Goal: Information Seeking & Learning: Find specific fact

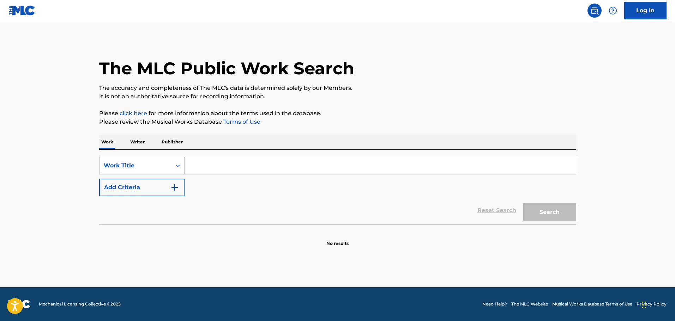
click at [200, 169] on input "Search Form" at bounding box center [379, 165] width 391 height 17
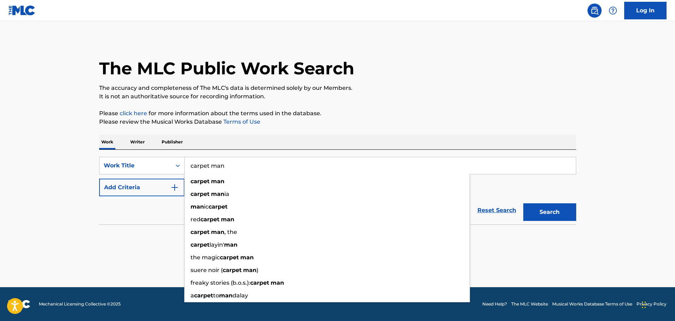
type input "carpet man"
click at [52, 270] on main "The MLC Public Work Search The accuracy and completeness of The MLC's data is d…" at bounding box center [337, 154] width 675 height 266
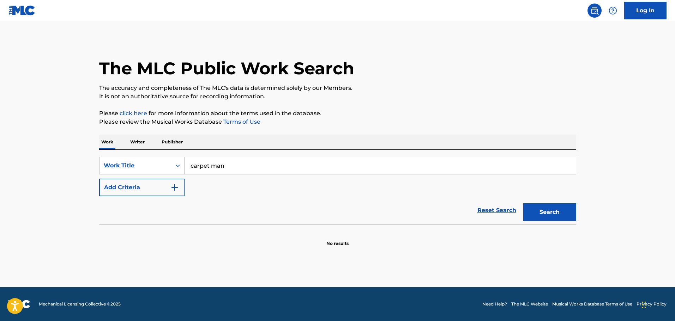
click at [553, 207] on button "Search" at bounding box center [549, 212] width 53 height 18
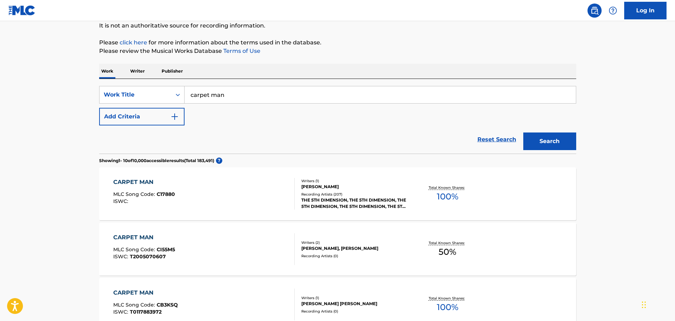
scroll to position [106, 0]
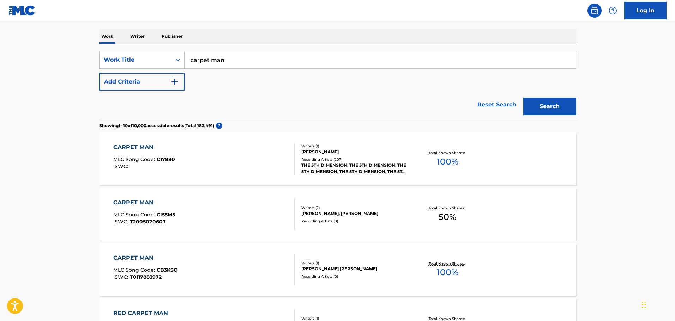
click at [361, 156] on div "Writers ( 1 ) [PERSON_NAME] Recording Artists ( 207 ) THE 5TH DIMENSION, THE 5T…" at bounding box center [350, 159] width 113 height 31
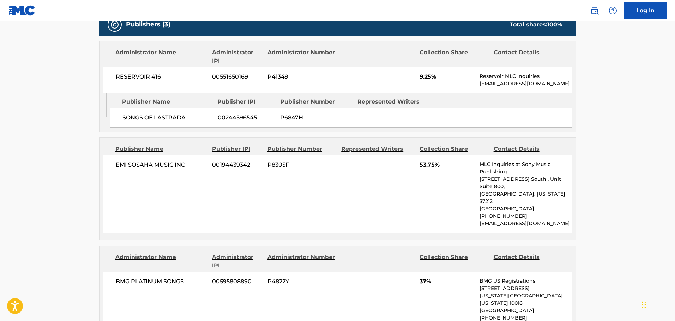
scroll to position [317, 0]
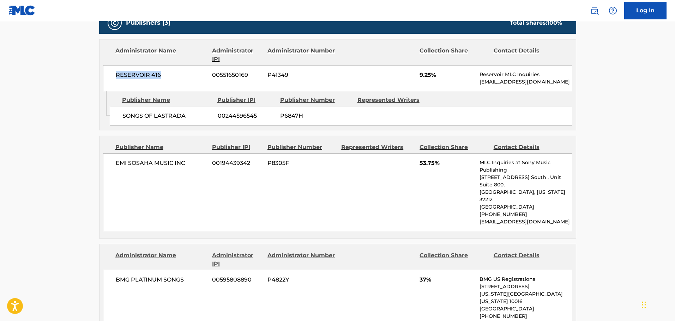
drag, startPoint x: 165, startPoint y: 74, endPoint x: 111, endPoint y: 75, distance: 54.3
click at [111, 75] on div "RESERVOIR 416 00551650169 P41349 9.25% Reservoir MLC Inquiries [EMAIL_ADDRESS][…" at bounding box center [337, 78] width 469 height 26
copy span "RESERVOIR 416"
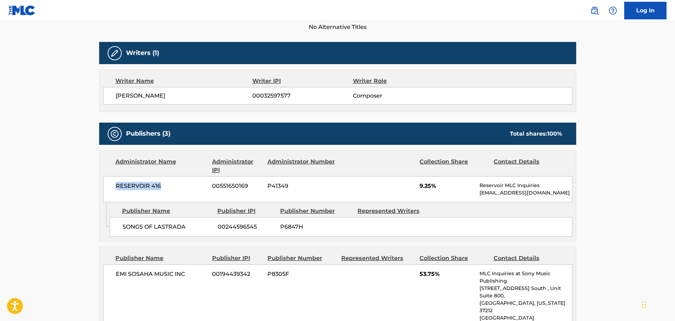
scroll to position [226, 0]
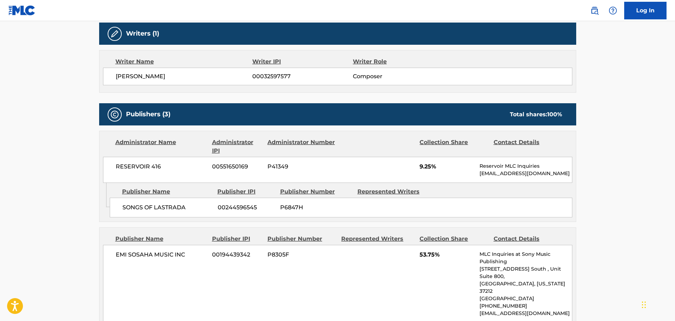
click at [622, 63] on main "< Back to public search results Copy work link CARPET MAN Work Detail Member Wo…" at bounding box center [337, 266] width 675 height 942
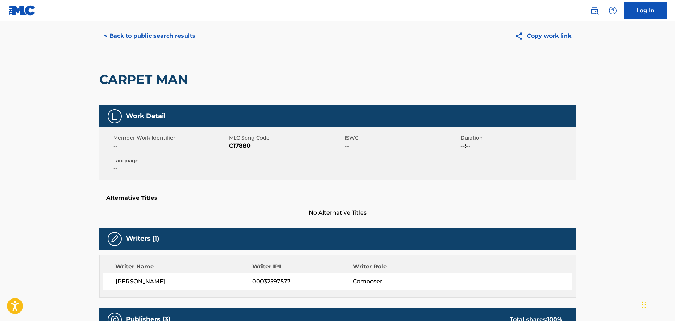
scroll to position [0, 0]
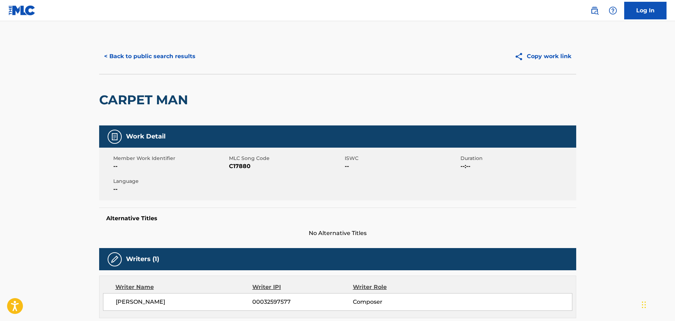
click at [553, 57] on button "Copy work link" at bounding box center [542, 57] width 67 height 18
drag, startPoint x: 254, startPoint y: 168, endPoint x: 230, endPoint y: 166, distance: 24.0
click at [230, 166] on span "C17880" at bounding box center [286, 166] width 114 height 8
copy span "C17880"
click at [174, 57] on button "< Back to public search results" at bounding box center [149, 57] width 101 height 18
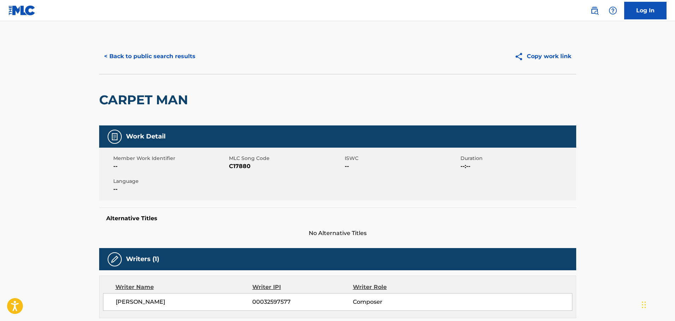
scroll to position [106, 0]
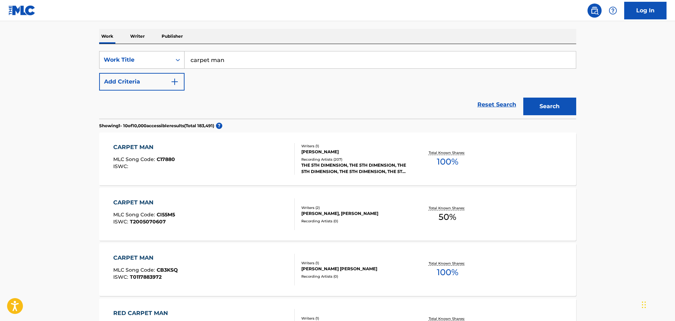
drag, startPoint x: 233, startPoint y: 63, endPoint x: 118, endPoint y: 59, distance: 114.3
click at [118, 59] on div "SearchWithCriteria6d8def4e-ea10-435d-9342-cee8b74a6043 Work Title carpet man" at bounding box center [337, 60] width 477 height 18
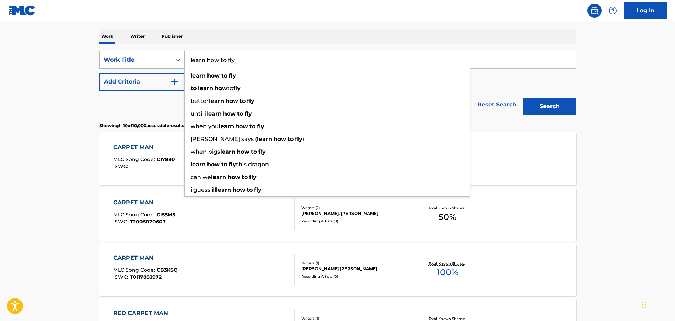
type input "learn how to fly"
click at [523, 98] on button "Search" at bounding box center [549, 107] width 53 height 18
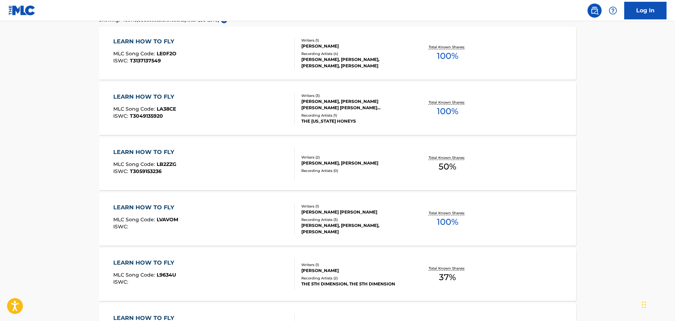
scroll to position [247, 0]
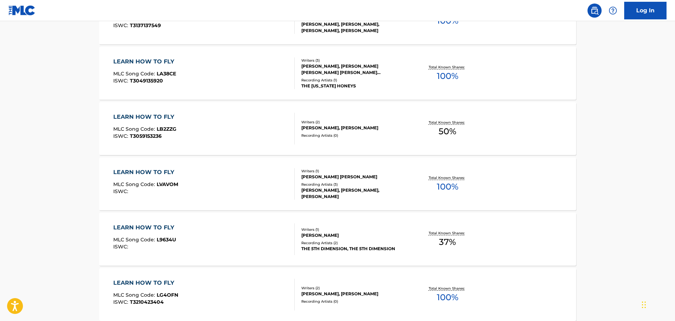
click at [358, 224] on div "LEARN HOW TO FLY MLC Song Code : L9634U ISWC : Writers ( 1 ) [PERSON_NAME] Reco…" at bounding box center [337, 239] width 477 height 53
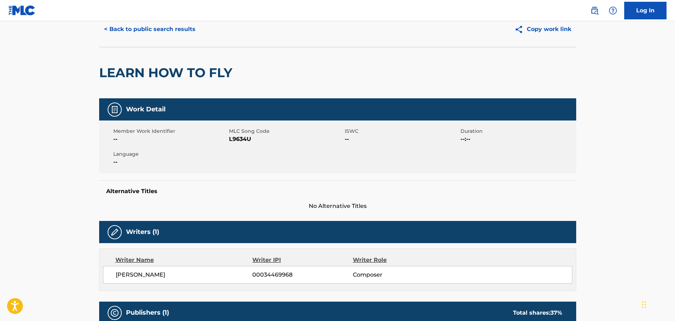
scroll to position [35, 0]
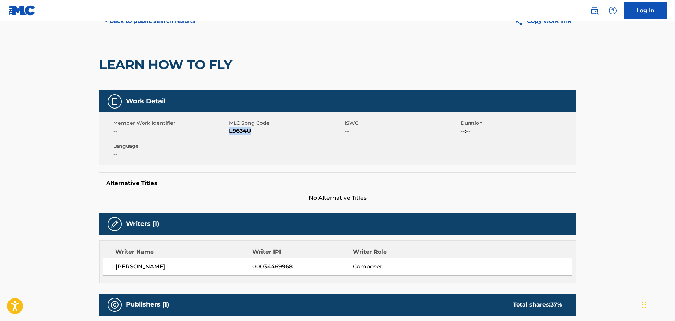
drag, startPoint x: 251, startPoint y: 133, endPoint x: 230, endPoint y: 130, distance: 21.3
click at [230, 130] on span "L9634U" at bounding box center [286, 131] width 114 height 8
copy span "L9634U"
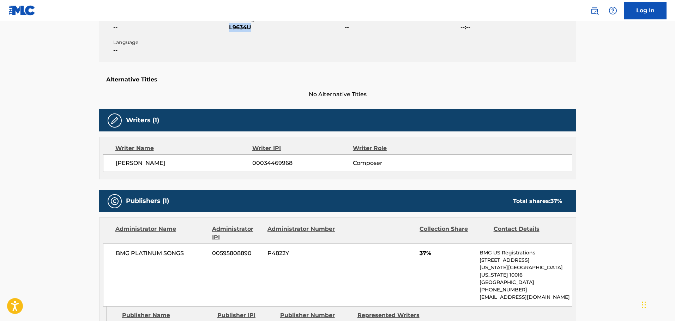
scroll to position [0, 0]
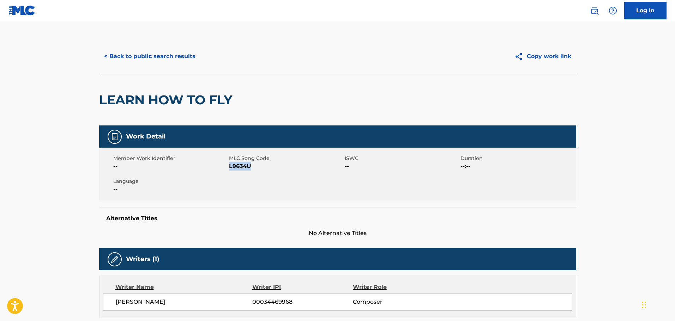
click at [152, 59] on button "< Back to public search results" at bounding box center [149, 57] width 101 height 18
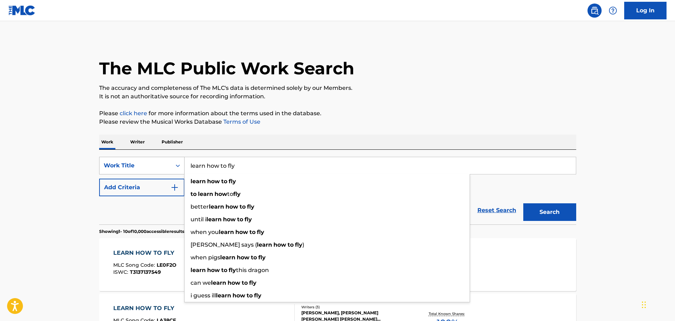
drag, startPoint x: 243, startPoint y: 166, endPoint x: 115, endPoint y: 159, distance: 128.9
click at [115, 159] on div "SearchWithCriteria6d8def4e-ea10-435d-9342-cee8b74a6043 Work Title learn how to …" at bounding box center [337, 166] width 477 height 18
paste input "Search Form"
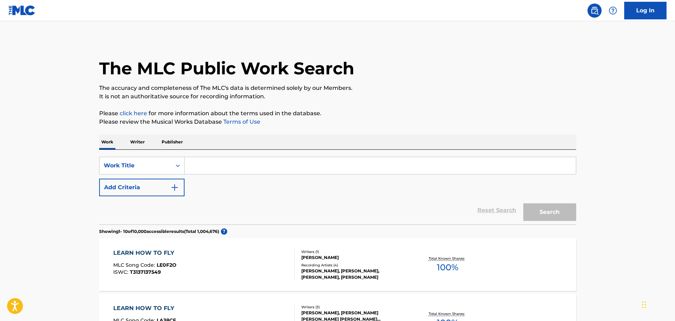
paste input "L"
click at [233, 169] on input "Search Form" at bounding box center [379, 165] width 391 height 17
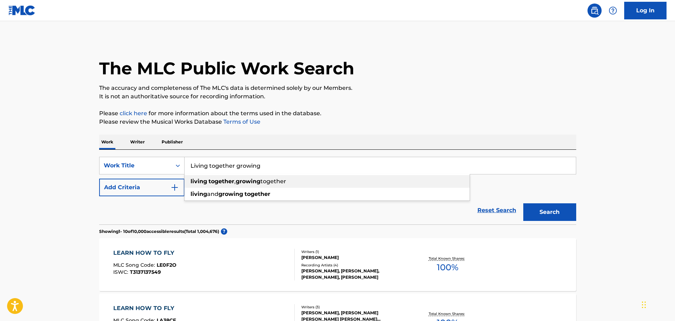
click at [244, 179] on strong "growing" at bounding box center [248, 181] width 25 height 7
type input "living together, growing together"
click at [541, 212] on button "Search" at bounding box center [549, 212] width 53 height 18
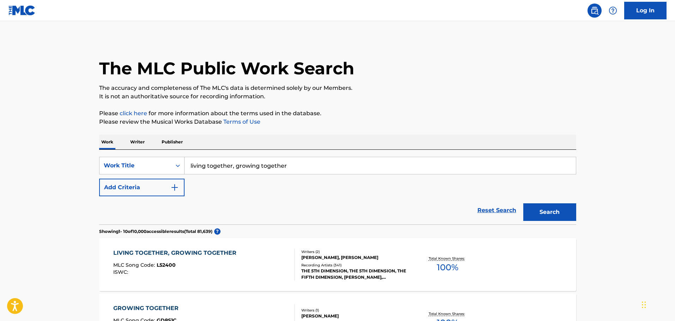
click at [359, 262] on div "Writers ( 2 ) [PERSON_NAME], [PERSON_NAME] Recording Artists ( 341 ) THE 5TH DI…" at bounding box center [350, 264] width 113 height 31
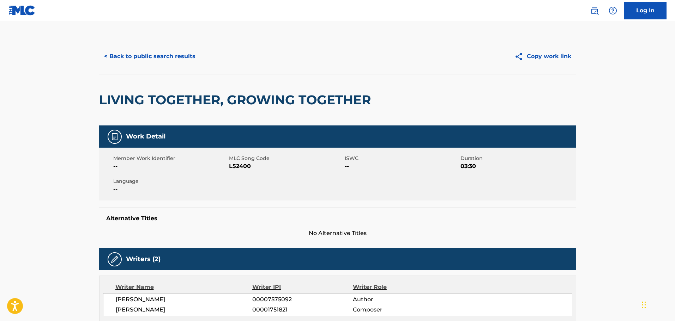
click at [547, 55] on button "Copy work link" at bounding box center [542, 57] width 67 height 18
click at [168, 58] on button "< Back to public search results" at bounding box center [149, 57] width 101 height 18
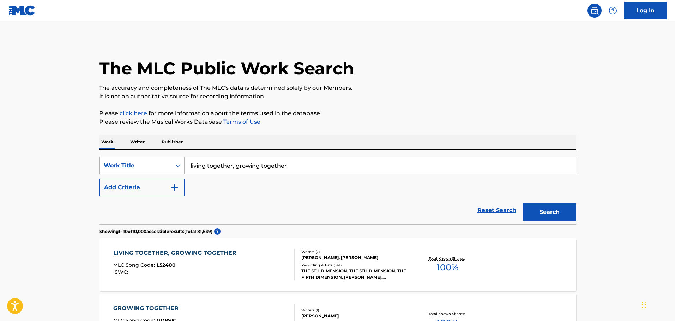
drag, startPoint x: 307, startPoint y: 170, endPoint x: 160, endPoint y: 170, distance: 146.3
click at [160, 170] on div "SearchWithCriteria6d8def4e-ea10-435d-9342-cee8b74a6043 Work Title living togeth…" at bounding box center [337, 166] width 477 height 18
paste input "Blue Christmas"
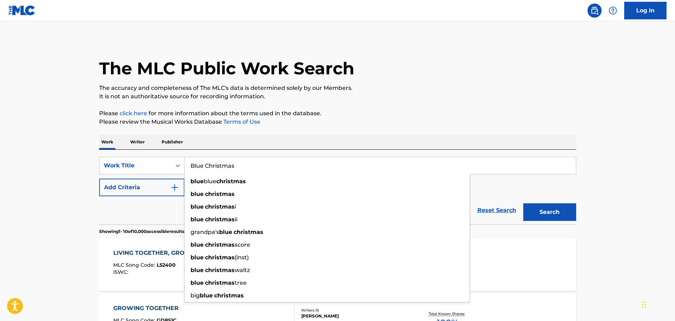
type input "Blue Christmas"
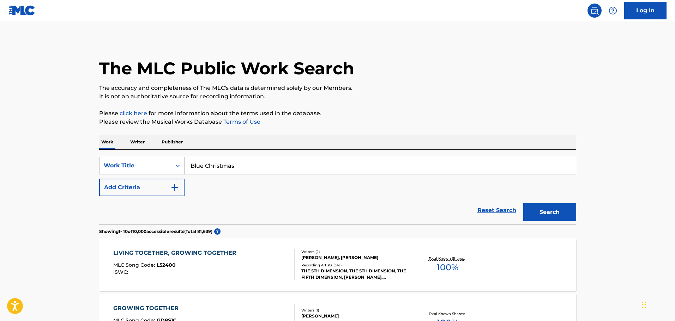
click at [546, 213] on button "Search" at bounding box center [549, 212] width 53 height 18
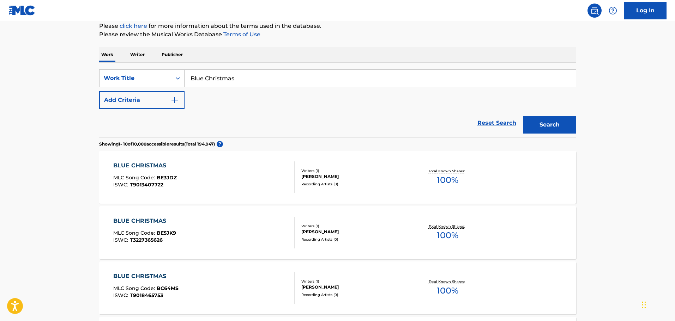
scroll to position [84, 0]
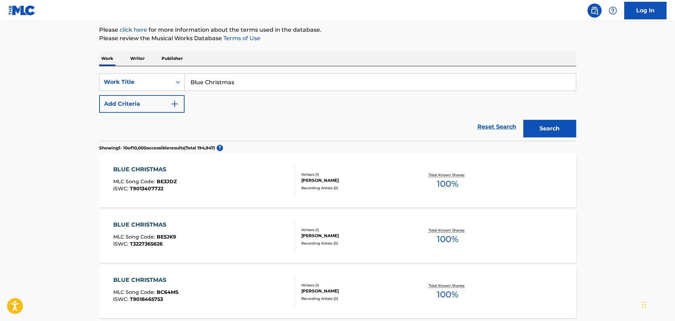
click at [154, 109] on button "Add Criteria" at bounding box center [141, 104] width 85 height 18
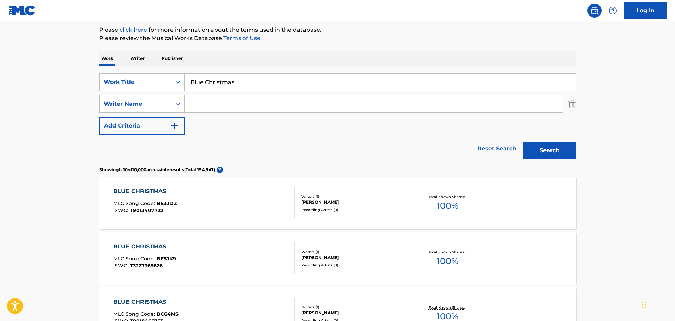
click at [254, 108] on input "Search Form" at bounding box center [373, 104] width 378 height 17
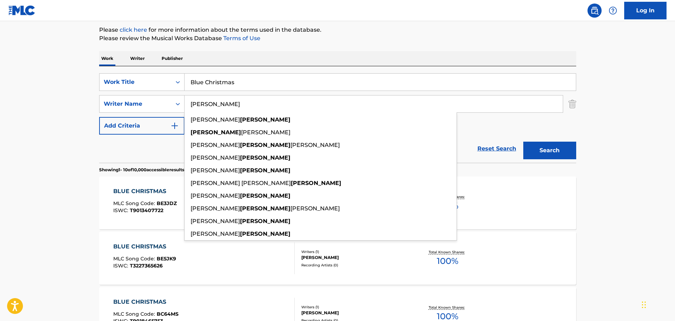
type input "[PERSON_NAME]"
click at [523, 142] on button "Search" at bounding box center [549, 151] width 53 height 18
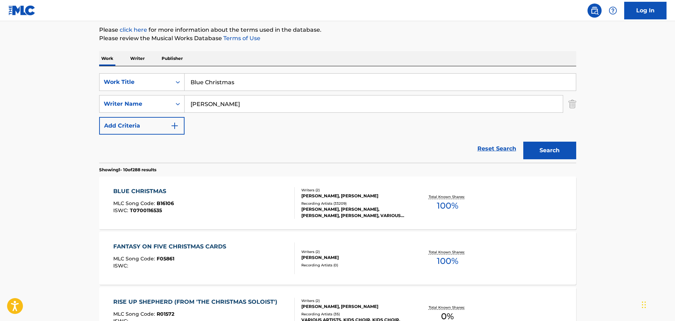
click at [386, 194] on div "[PERSON_NAME], [PERSON_NAME]" at bounding box center [354, 196] width 107 height 6
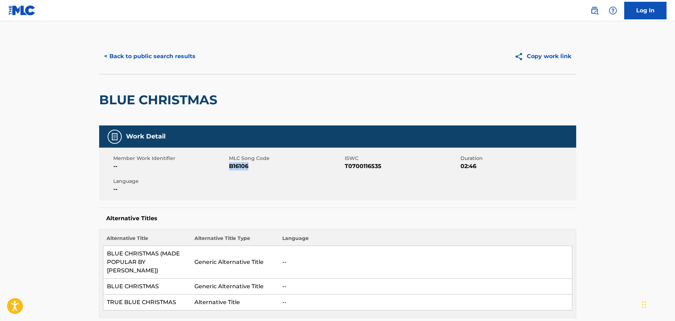
drag, startPoint x: 250, startPoint y: 166, endPoint x: 230, endPoint y: 166, distance: 19.4
click at [230, 166] on span "B16106" at bounding box center [286, 166] width 114 height 8
copy span "B16106"
click at [168, 55] on button "< Back to public search results" at bounding box center [149, 57] width 101 height 18
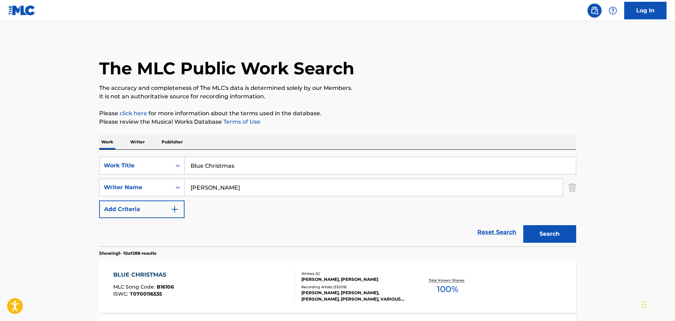
scroll to position [84, 0]
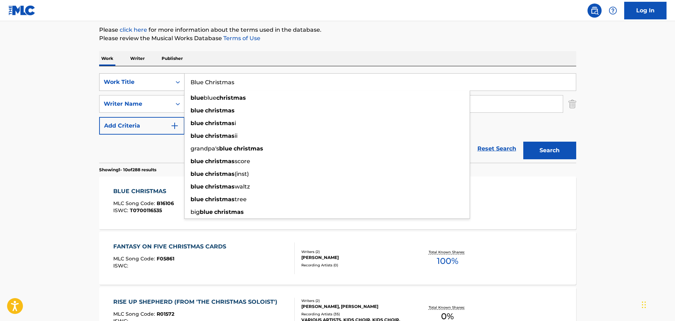
drag, startPoint x: 211, startPoint y: 80, endPoint x: 155, endPoint y: 80, distance: 55.7
click at [155, 80] on div "SearchWithCriteria6d8def4e-ea10-435d-9342-cee8b74a6043 Work Title Blue Christma…" at bounding box center [337, 82] width 477 height 18
paste input "I Believe"
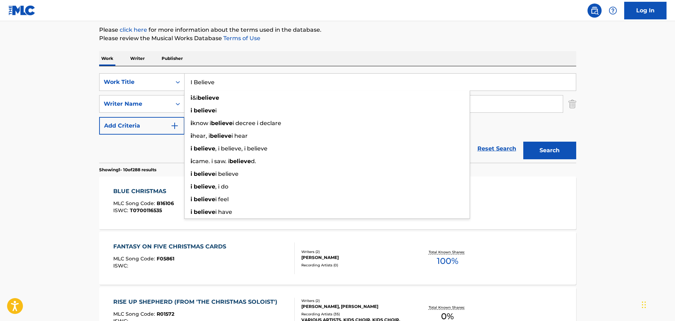
type input "I Believe"
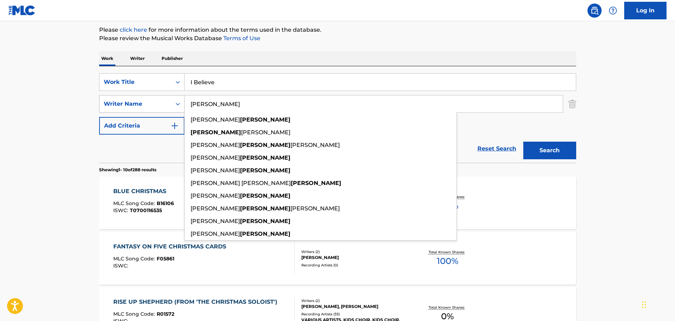
drag, startPoint x: 221, startPoint y: 103, endPoint x: 156, endPoint y: 100, distance: 65.3
click at [154, 100] on div "SearchWithCriteriab90d9de3-e06b-421d-8660-77415b947807 Writer Name [PERSON_NAME…" at bounding box center [337, 104] width 477 height 18
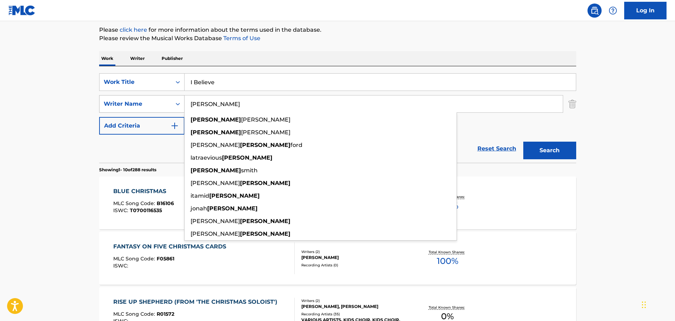
type input "[PERSON_NAME]"
click at [523, 142] on button "Search" at bounding box center [549, 151] width 53 height 18
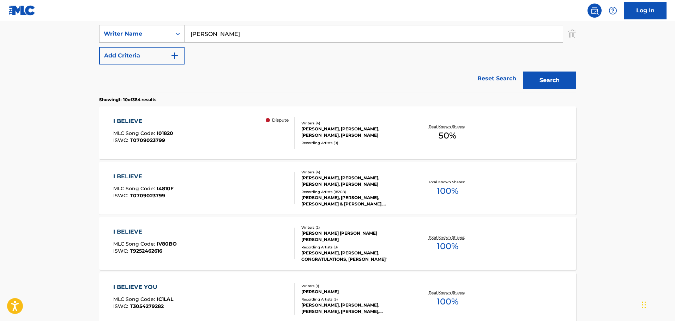
scroll to position [154, 0]
click at [350, 196] on div "[PERSON_NAME], [PERSON_NAME], [PERSON_NAME] & [PERSON_NAME], [PERSON_NAME], [PE…" at bounding box center [354, 200] width 107 height 13
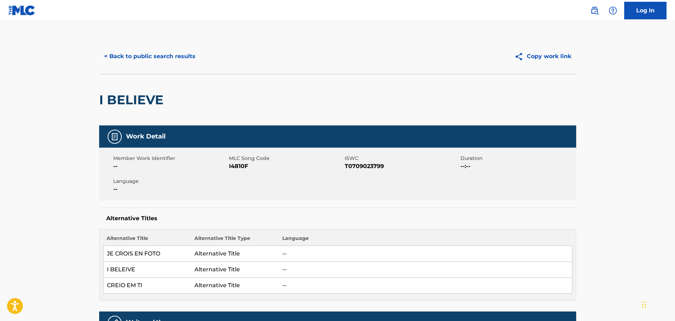
scroll to position [154, 0]
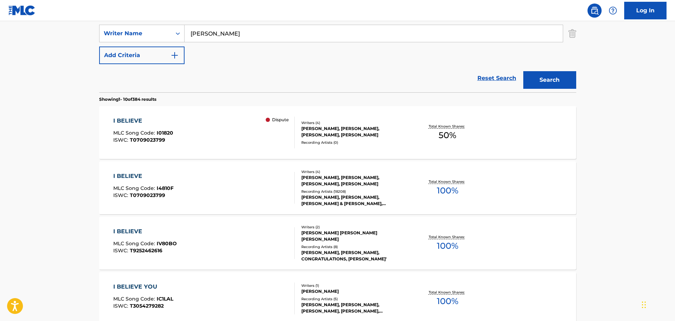
click at [357, 126] on div "[PERSON_NAME], [PERSON_NAME], [PERSON_NAME], [PERSON_NAME]" at bounding box center [354, 132] width 107 height 13
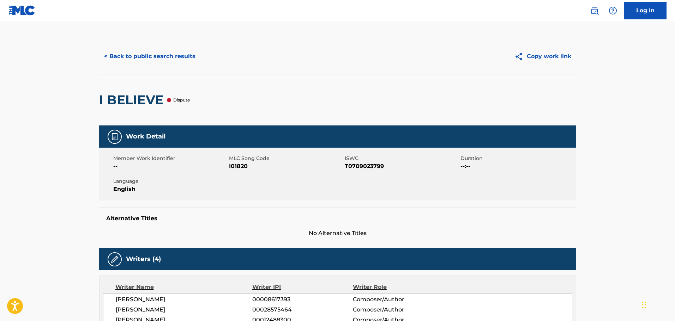
scroll to position [154, 0]
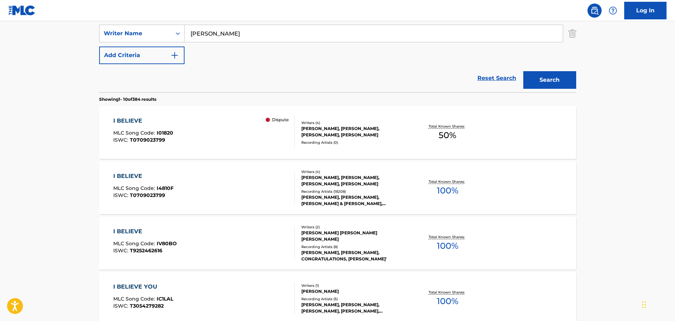
click at [354, 195] on div "[PERSON_NAME], [PERSON_NAME], [PERSON_NAME] & [PERSON_NAME], [PERSON_NAME], [PE…" at bounding box center [354, 200] width 107 height 13
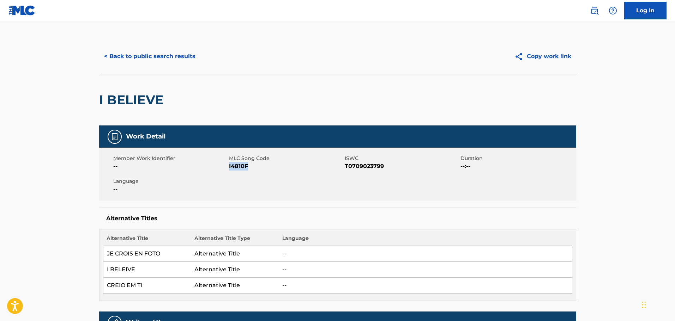
drag, startPoint x: 251, startPoint y: 163, endPoint x: 293, endPoint y: 170, distance: 41.9
click at [229, 164] on span "I4810F" at bounding box center [286, 166] width 114 height 8
copy span "I4810F"
click at [182, 54] on button "< Back to public search results" at bounding box center [149, 57] width 101 height 18
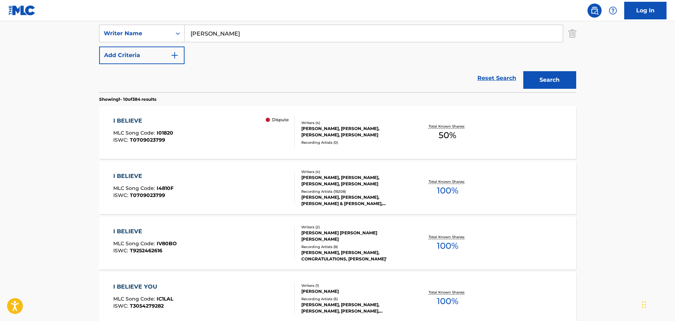
scroll to position [13, 0]
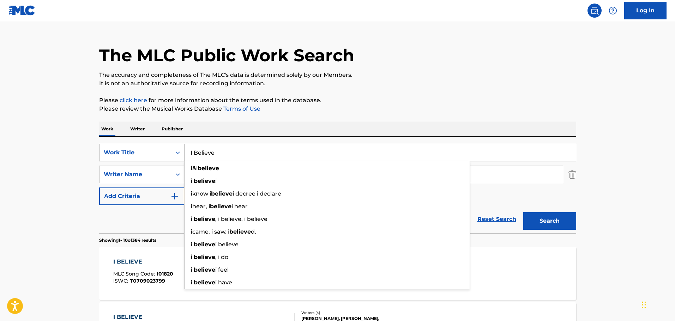
drag, startPoint x: 225, startPoint y: 152, endPoint x: 160, endPoint y: 149, distance: 65.3
click at [160, 149] on div "SearchWithCriteria6d8def4e-ea10-435d-9342-cee8b74a6043 Work Title I Believe i &…" at bounding box center [337, 153] width 477 height 18
paste input "t Is No Secret (What [DEMOGRAPHIC_DATA] Can Do)"
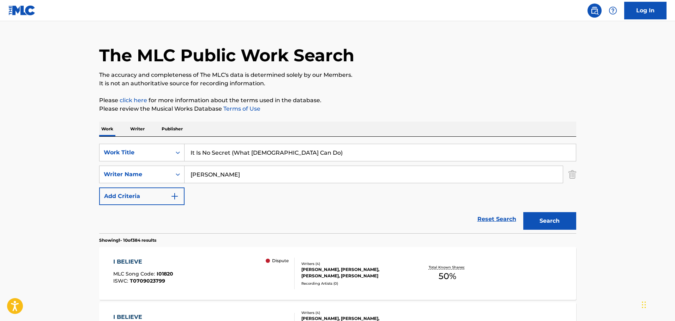
type input "It Is No Secret (What [DEMOGRAPHIC_DATA] Can Do)"
drag, startPoint x: 217, startPoint y: 174, endPoint x: 157, endPoint y: 174, distance: 60.0
click at [159, 174] on div "SearchWithCriteriab90d9de3-e06b-421d-8660-77415b947807 Writer Name [PERSON_NAME]" at bounding box center [337, 175] width 477 height 18
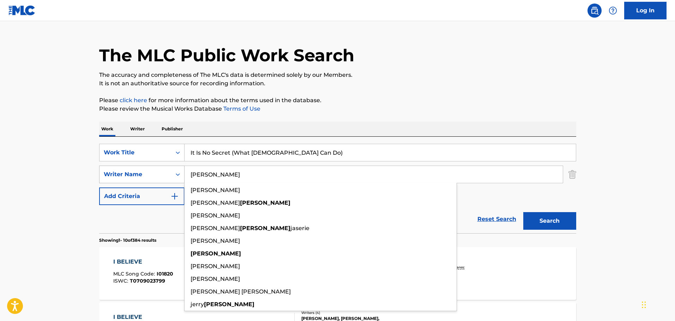
type input "[PERSON_NAME]"
click at [523, 212] on button "Search" at bounding box center [549, 221] width 53 height 18
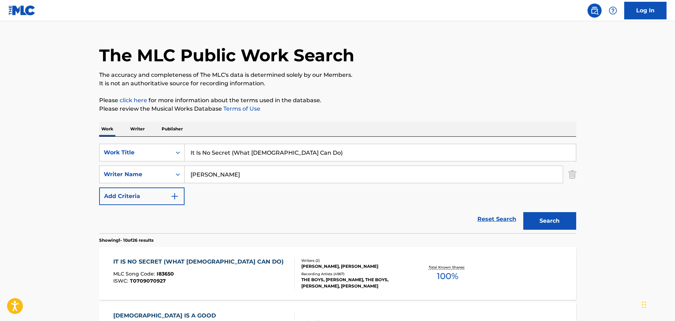
click at [366, 273] on div "Recording Artists ( 4967 )" at bounding box center [354, 274] width 107 height 5
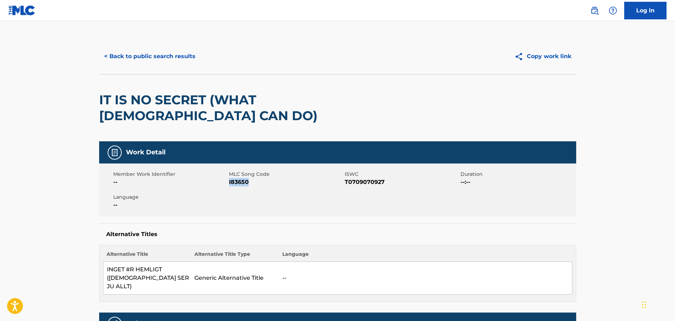
drag, startPoint x: 249, startPoint y: 164, endPoint x: 229, endPoint y: 165, distance: 20.5
click at [229, 178] on span "I83650" at bounding box center [286, 182] width 114 height 8
copy span "I83650"
click at [165, 53] on button "< Back to public search results" at bounding box center [149, 57] width 101 height 18
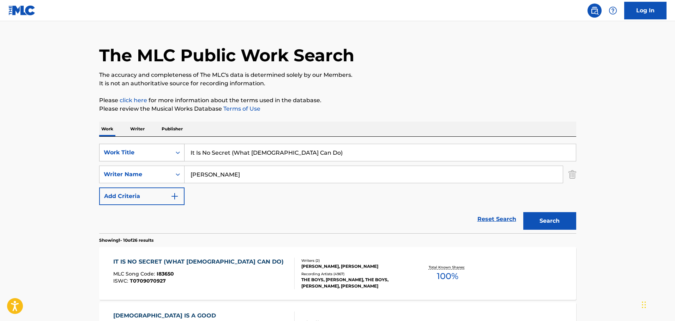
drag, startPoint x: 308, startPoint y: 151, endPoint x: 111, endPoint y: 145, distance: 197.2
click at [111, 145] on div "SearchWithCriteria6d8def4e-ea10-435d-9342-cee8b74a6043 Work Title It Is No Secr…" at bounding box center [337, 153] width 477 height 18
paste input "Silent Night"
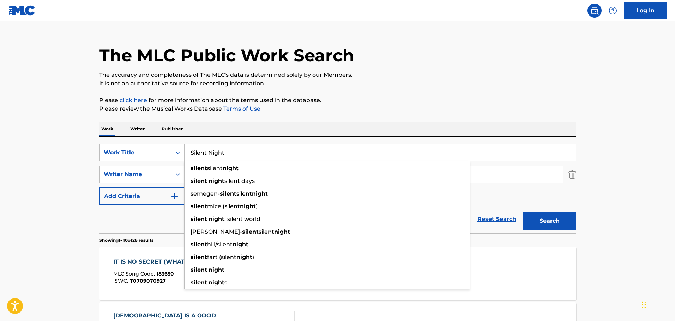
type input "Silent Night"
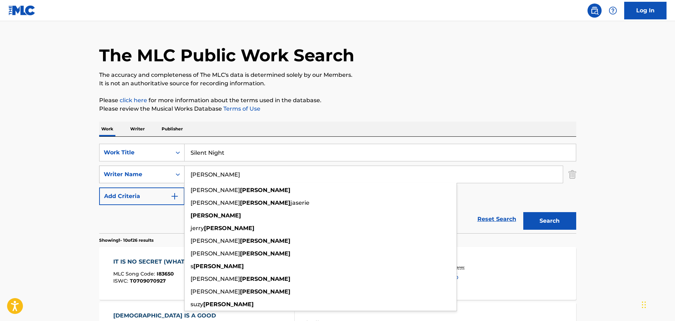
drag, startPoint x: 239, startPoint y: 174, endPoint x: 176, endPoint y: 177, distance: 63.2
click at [176, 177] on div "SearchWithCriteriab90d9de3-e06b-421d-8660-77415b947807 Writer Name [PERSON_NAME…" at bounding box center [337, 175] width 477 height 18
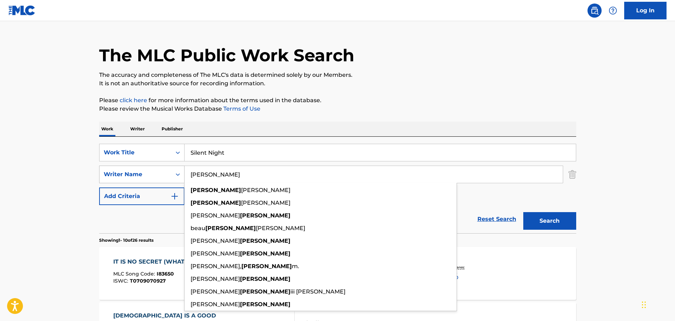
type input "[PERSON_NAME]"
click at [523, 212] on button "Search" at bounding box center [549, 221] width 53 height 18
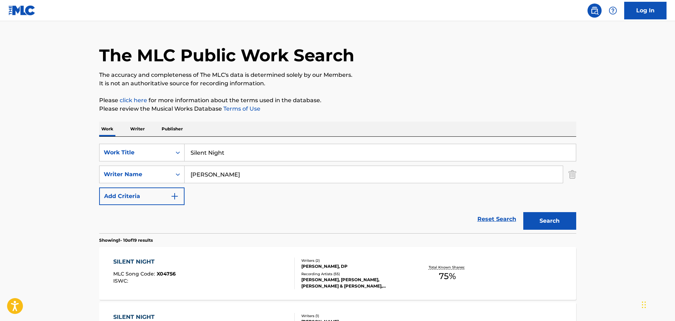
click at [383, 263] on div "[PERSON_NAME], DP" at bounding box center [354, 266] width 107 height 6
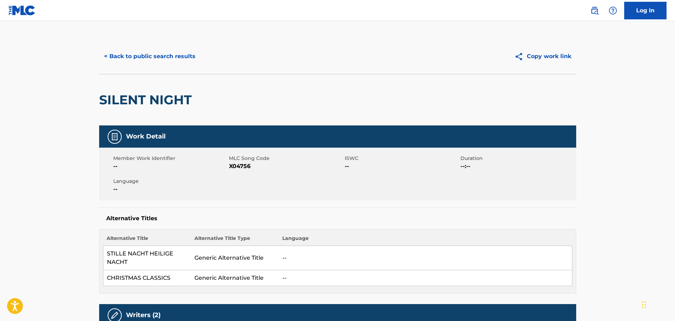
click at [124, 55] on button "< Back to public search results" at bounding box center [149, 57] width 101 height 18
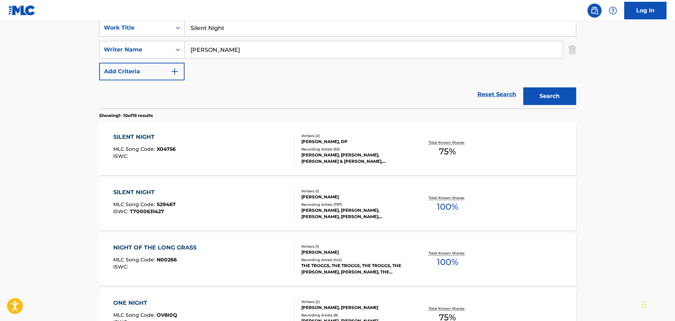
scroll to position [154, 0]
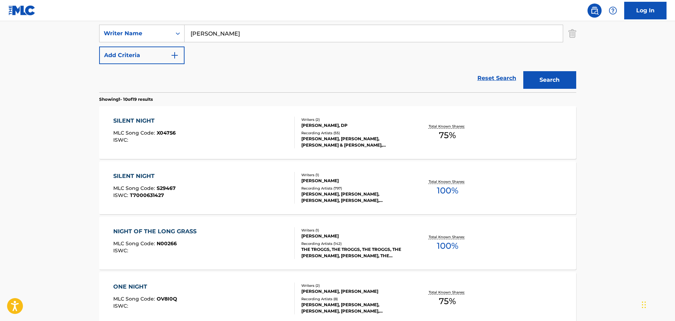
click at [356, 188] on div "Recording Artists ( 797 )" at bounding box center [354, 188] width 107 height 5
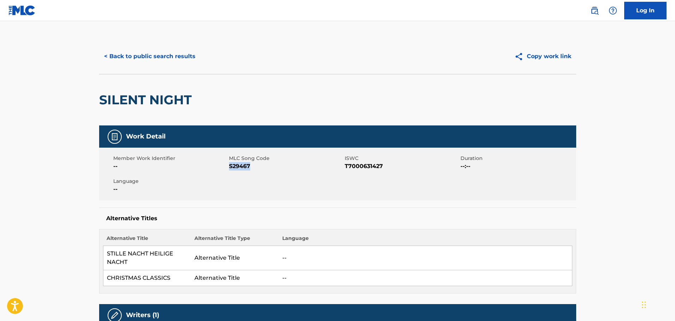
drag, startPoint x: 254, startPoint y: 168, endPoint x: 229, endPoint y: 167, distance: 24.4
click at [229, 167] on span "S29467" at bounding box center [286, 166] width 114 height 8
copy span "S29467"
click at [136, 57] on button "< Back to public search results" at bounding box center [149, 57] width 101 height 18
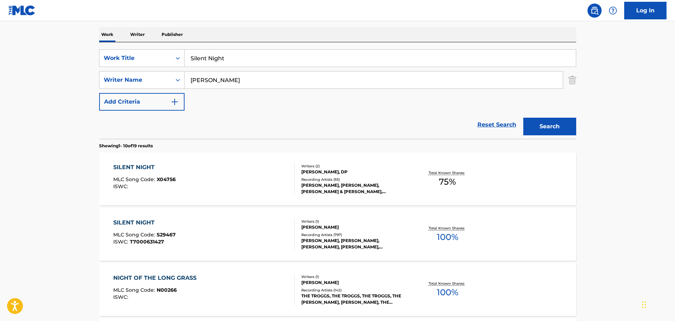
scroll to position [48, 0]
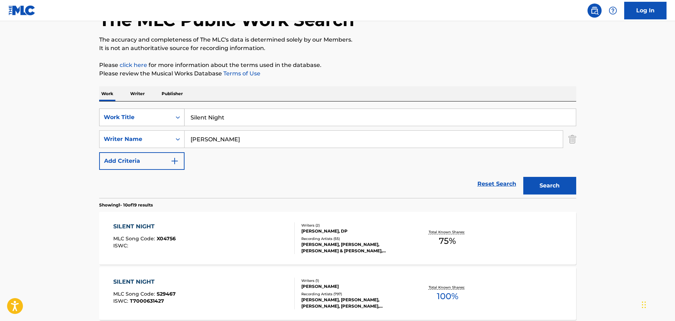
drag, startPoint x: 240, startPoint y: 114, endPoint x: 115, endPoint y: 112, distance: 124.9
click at [115, 112] on div "SearchWithCriteria6d8def4e-ea10-435d-9342-cee8b74a6043 Work Title Silent Night" at bounding box center [337, 118] width 477 height 18
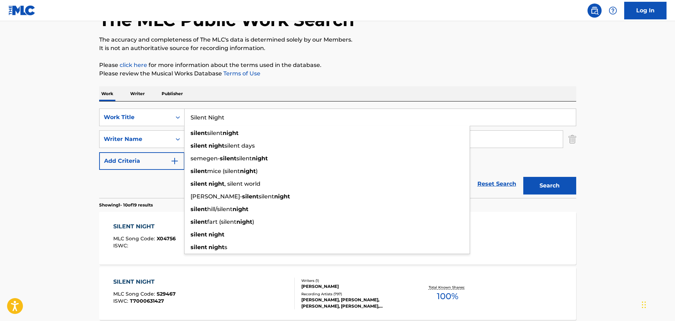
paste input "I'll Be Home for Christmas"
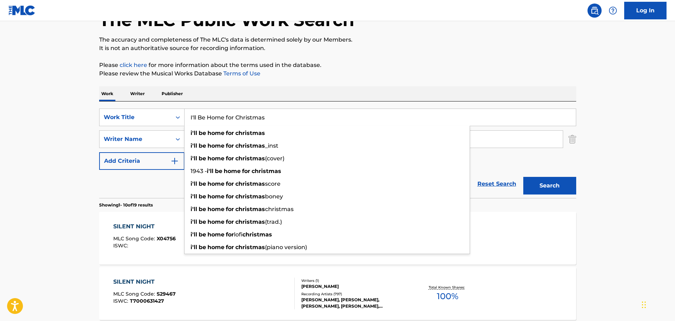
type input "I'll Be Home for Christmas"
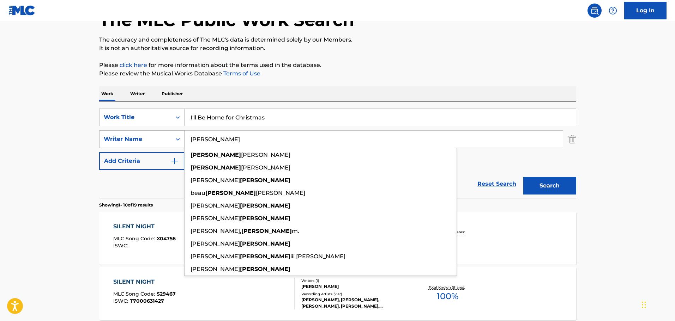
drag, startPoint x: 217, startPoint y: 139, endPoint x: 162, endPoint y: 135, distance: 54.4
click at [162, 135] on div "SearchWithCriteriab90d9de3-e06b-421d-8660-77415b947807 Writer Name [PERSON_NAME…" at bounding box center [337, 139] width 477 height 18
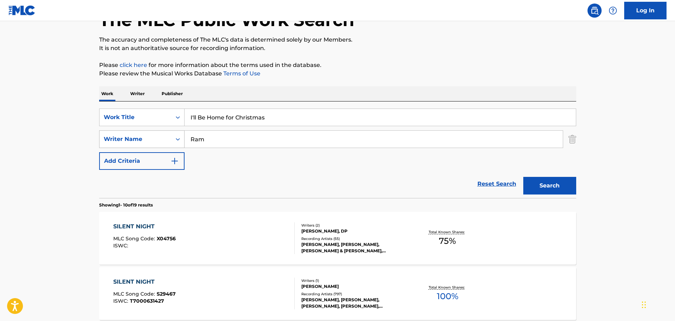
type input "Ram"
click at [523, 177] on button "Search" at bounding box center [549, 186] width 53 height 18
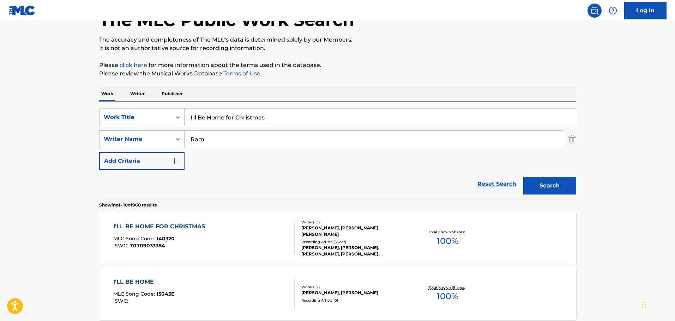
click at [375, 245] on div "[PERSON_NAME], [PERSON_NAME], [PERSON_NAME], [PERSON_NAME], [PERSON_NAME]" at bounding box center [354, 251] width 107 height 13
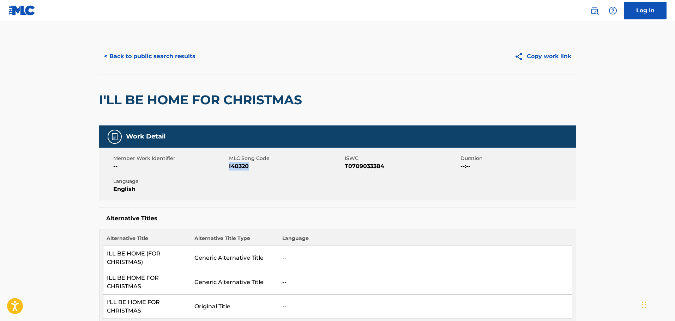
drag, startPoint x: 253, startPoint y: 166, endPoint x: 229, endPoint y: 166, distance: 24.3
click at [229, 166] on span "I40320" at bounding box center [286, 166] width 114 height 8
copy span "I40320"
click at [171, 56] on button "< Back to public search results" at bounding box center [149, 57] width 101 height 18
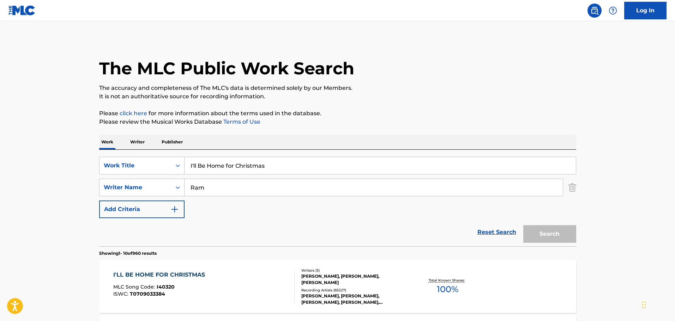
scroll to position [48, 0]
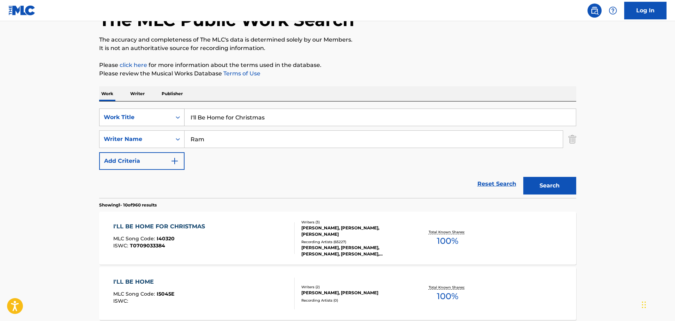
drag, startPoint x: 280, startPoint y: 117, endPoint x: 120, endPoint y: 110, distance: 160.6
click at [120, 110] on div "SearchWithCriteria6d8def4e-ea10-435d-9342-cee8b74a6043 Work Title I'll Be Home …" at bounding box center [337, 118] width 477 height 18
paste input "O Little Town of [GEOGRAPHIC_DATA]"
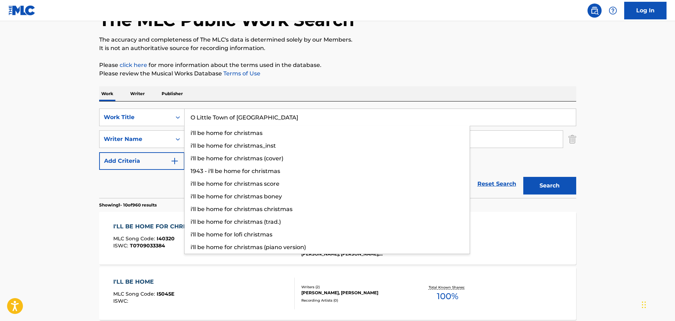
type input "O Little Town of [GEOGRAPHIC_DATA]"
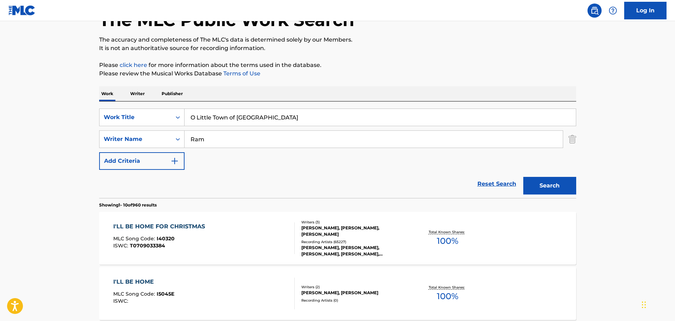
drag, startPoint x: 222, startPoint y: 142, endPoint x: 114, endPoint y: 117, distance: 110.6
click at [127, 120] on div "SearchWithCriteria6d8def4e-ea10-435d-9342-cee8b74a6043 Work Title O Little Town…" at bounding box center [337, 139] width 477 height 61
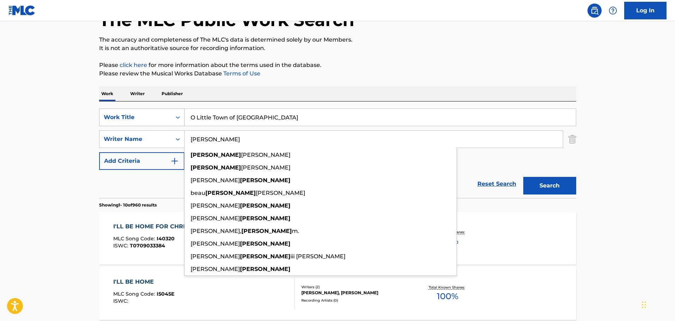
type input "[PERSON_NAME]"
click at [523, 177] on button "Search" at bounding box center [549, 186] width 53 height 18
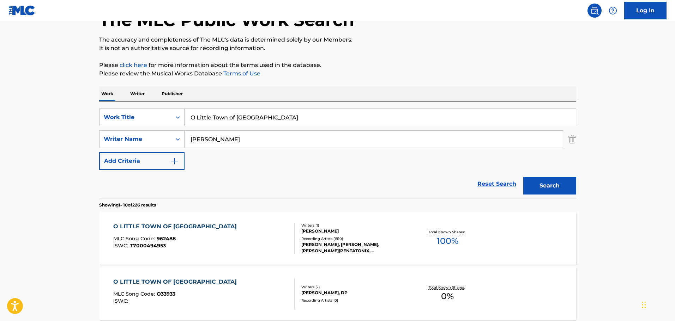
click at [321, 242] on div "[PERSON_NAME], [PERSON_NAME], [PERSON_NAME]|PENTATONIX, [PERSON_NAME], PENTATON…" at bounding box center [354, 248] width 107 height 13
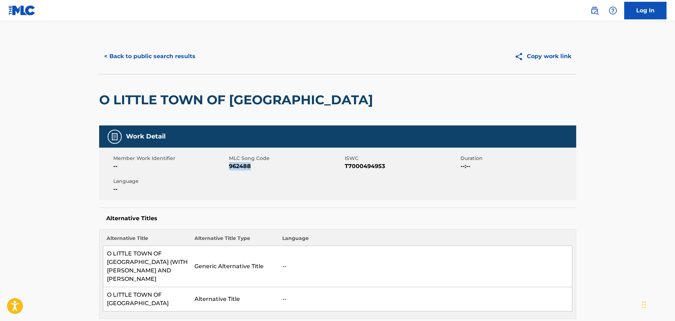
drag, startPoint x: 253, startPoint y: 165, endPoint x: 230, endPoint y: 166, distance: 23.3
click at [230, 166] on span "962488" at bounding box center [286, 166] width 114 height 8
copy span "962488"
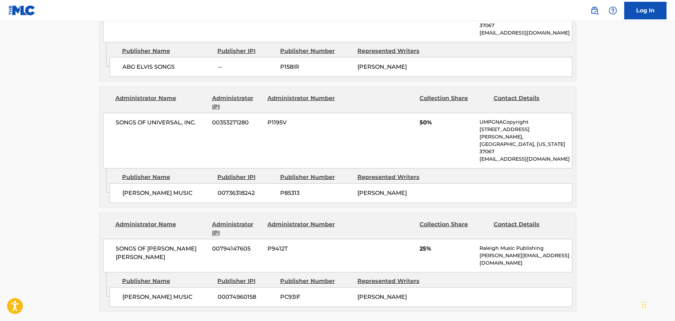
scroll to position [494, 0]
